Goal: Task Accomplishment & Management: Manage account settings

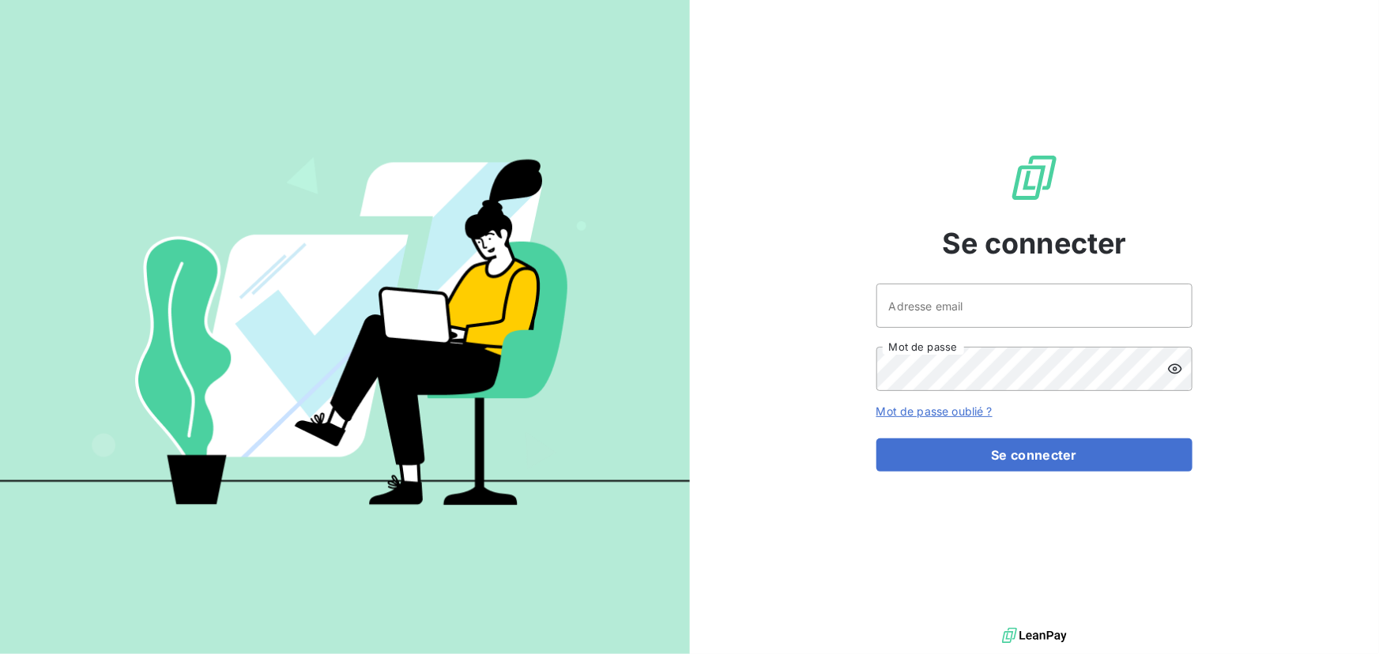
drag, startPoint x: 1037, startPoint y: 280, endPoint x: 1033, endPoint y: 288, distance: 9.5
click at [1034, 284] on div "Se connecter Adresse email Mot de passe Mot de passe oublié ? Se connecter" at bounding box center [1034, 312] width 316 height 624
click at [1033, 294] on input "Adresse email" at bounding box center [1034, 306] width 316 height 44
type input "A"
click at [948, 311] on input "admin@" at bounding box center [1034, 306] width 316 height 44
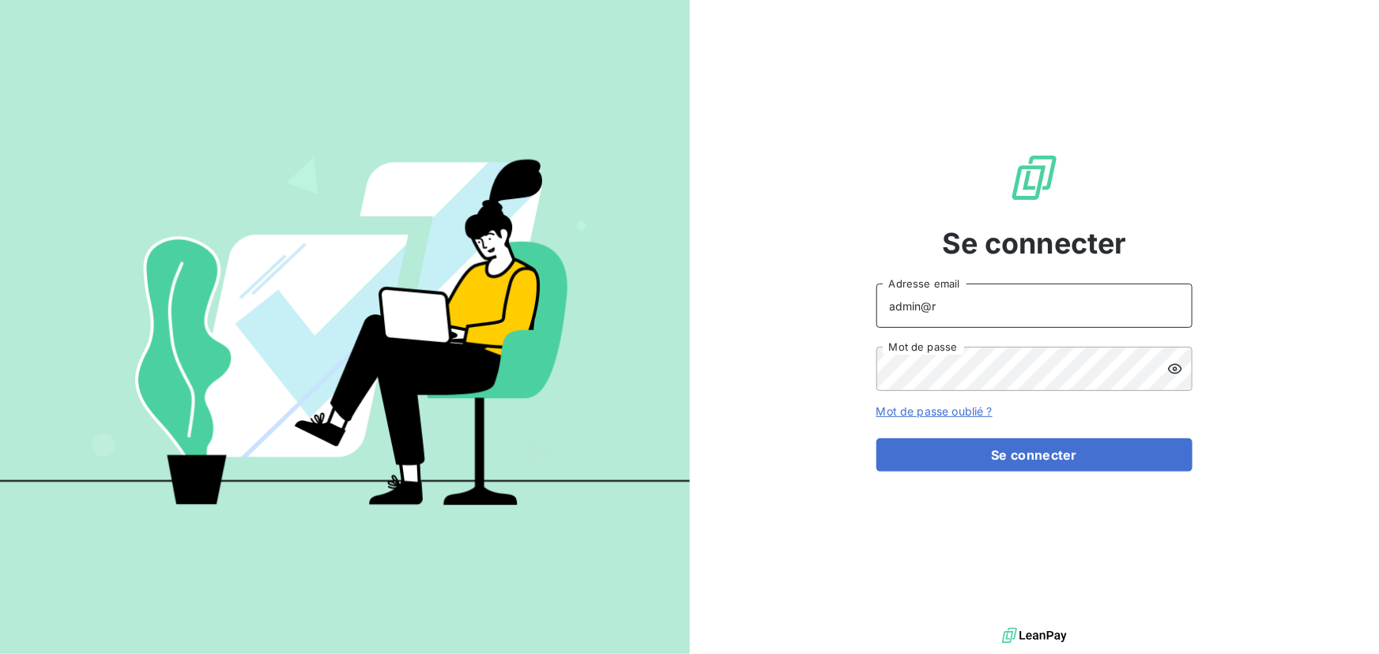
type input "admin@rcconceptoperationnel"
click at [876, 439] on button "Se connecter" at bounding box center [1034, 455] width 316 height 33
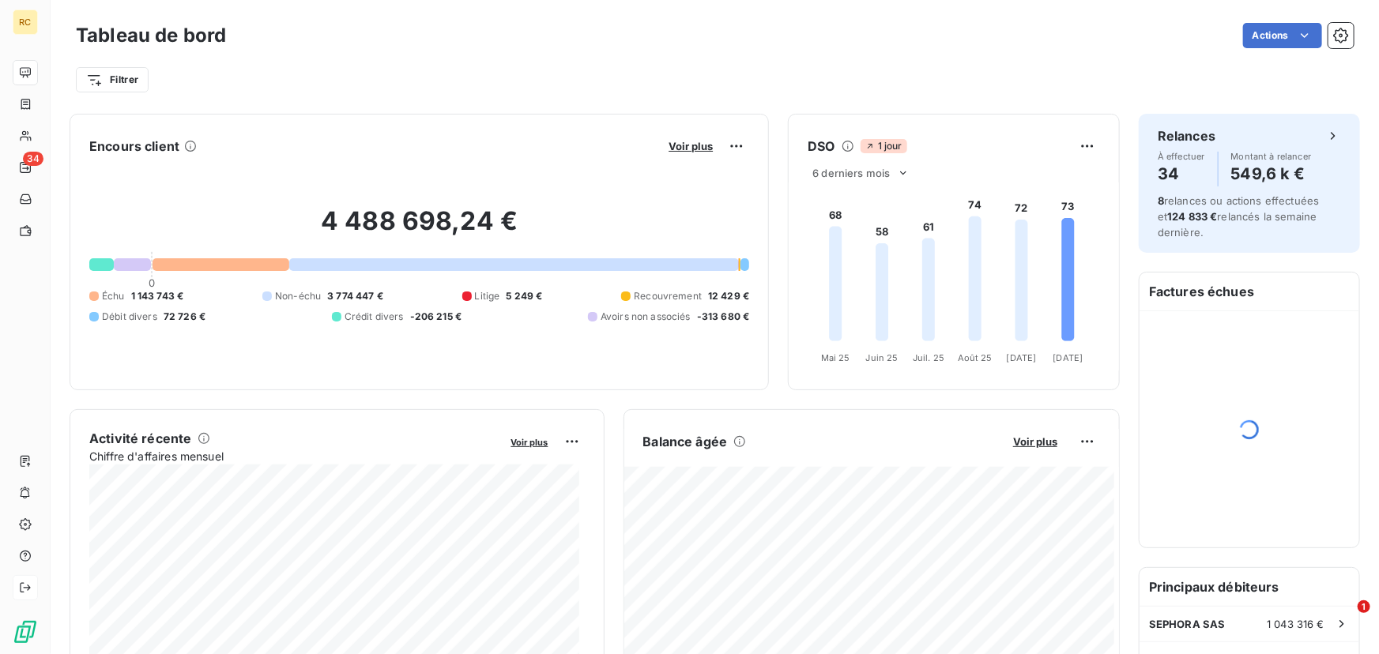
click at [28, 584] on icon at bounding box center [25, 588] width 13 height 13
